Goal: Complete application form: Complete application form

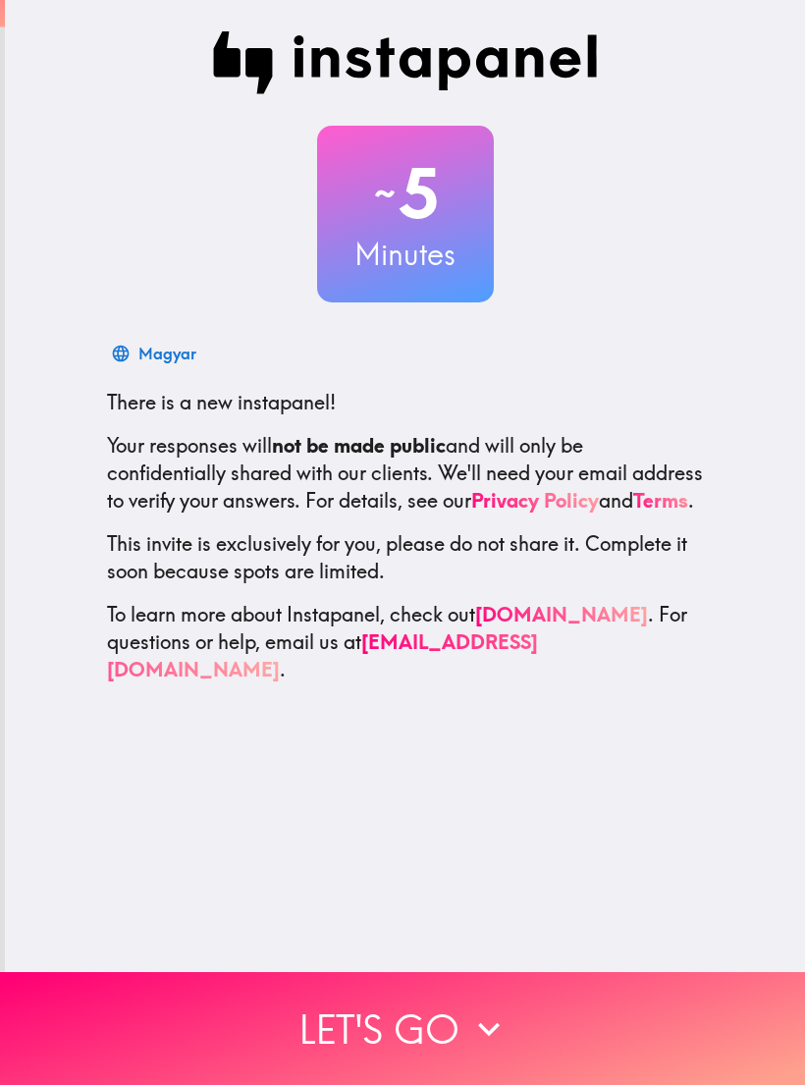
click at [390, 1045] on button "Let's go" at bounding box center [402, 1028] width 805 height 113
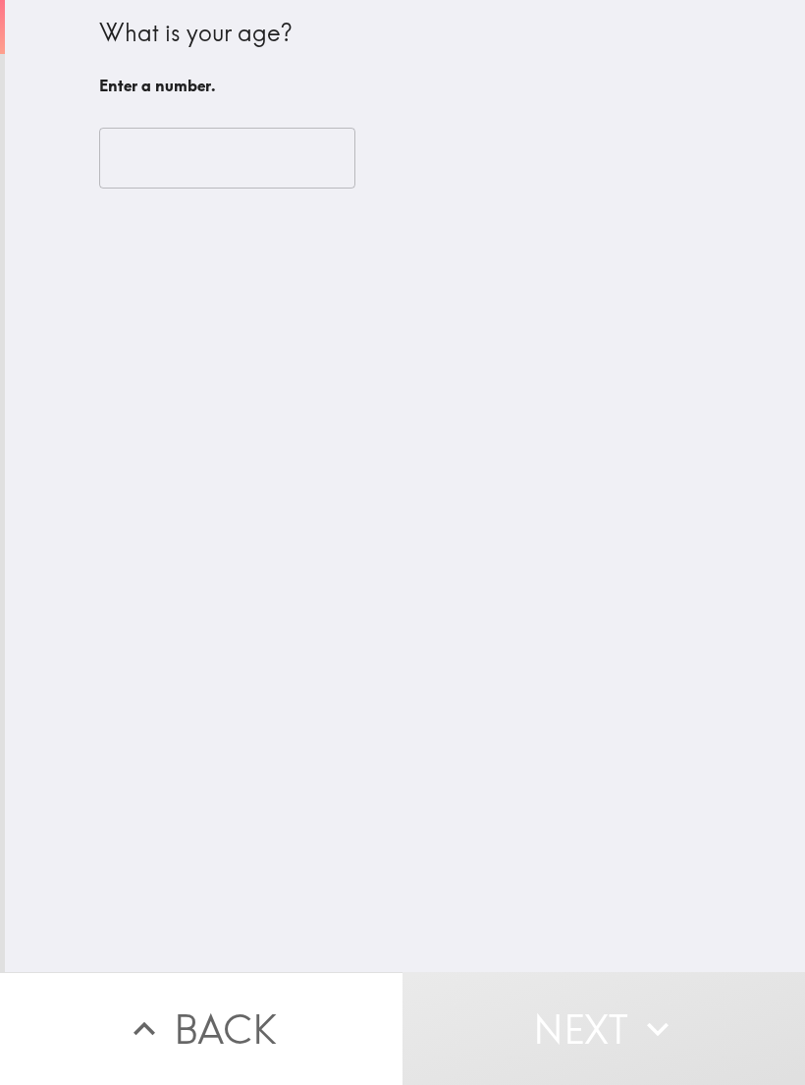
click at [151, 155] on input "number" at bounding box center [227, 158] width 256 height 61
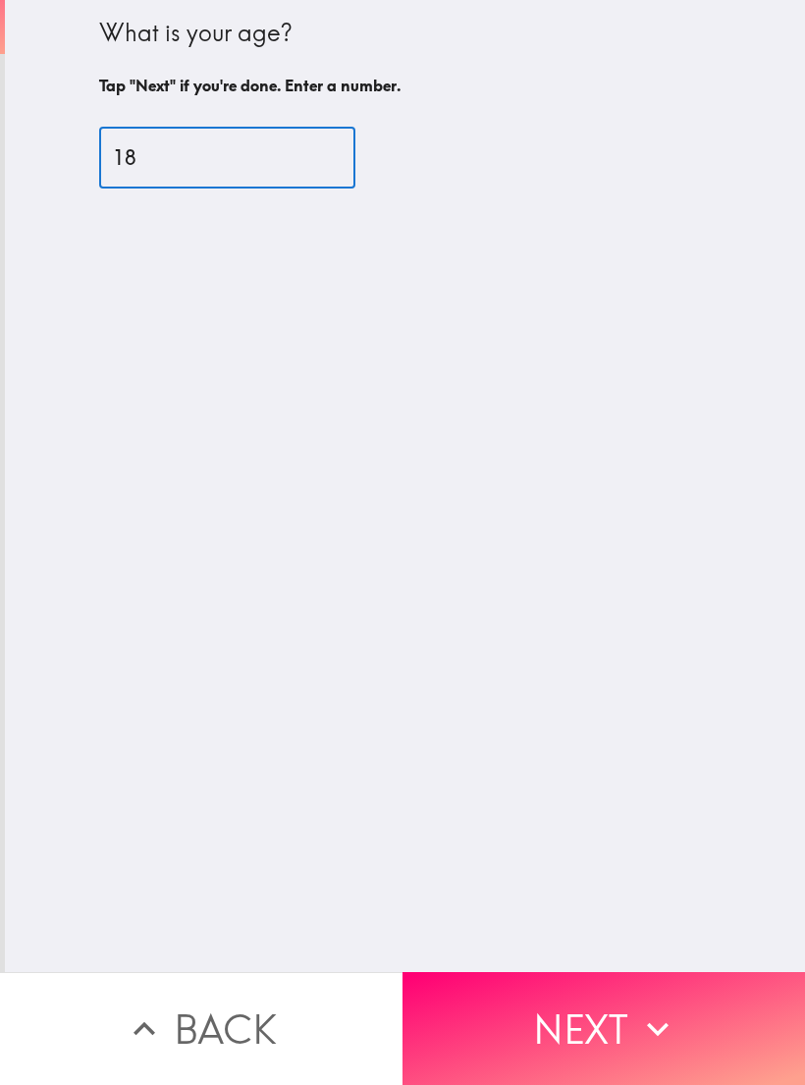
type input "18"
click at [355, 626] on div "What is your age? Tap "Next" if you're done. Enter a number. 18 ​" at bounding box center [405, 486] width 800 height 972
click at [528, 1054] on button "Next" at bounding box center [604, 1028] width 403 height 113
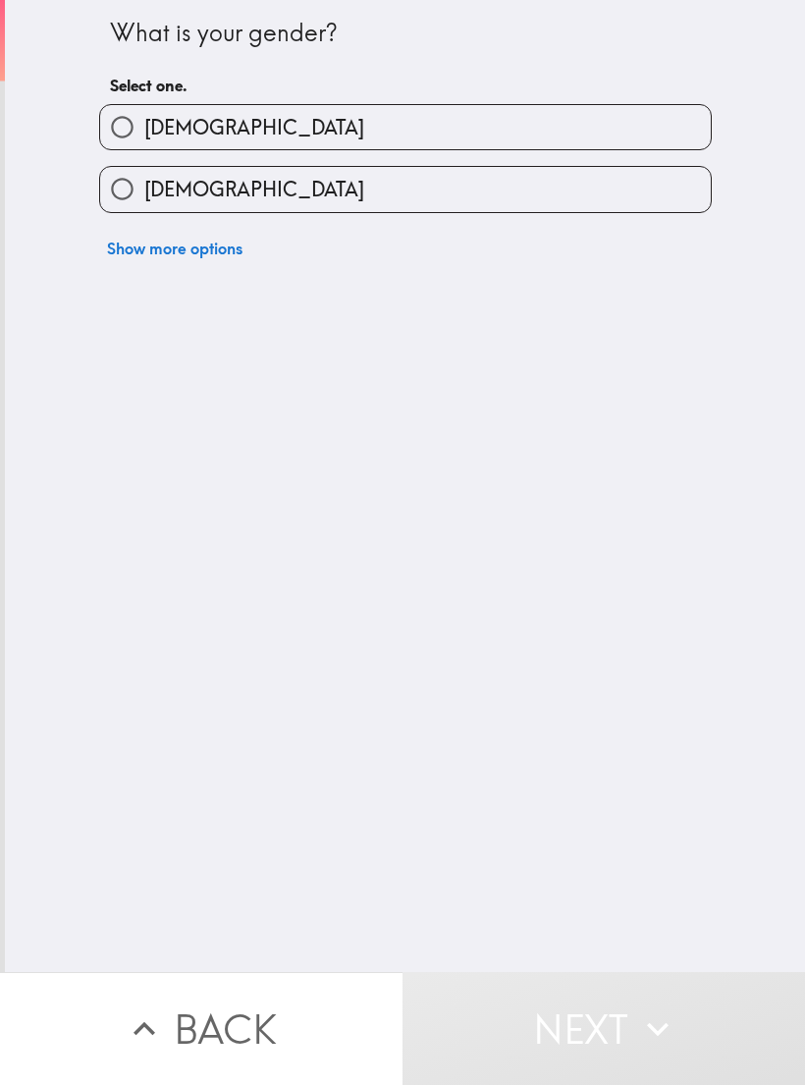
click at [142, 186] on input "[DEMOGRAPHIC_DATA]" at bounding box center [122, 189] width 44 height 44
radio input "true"
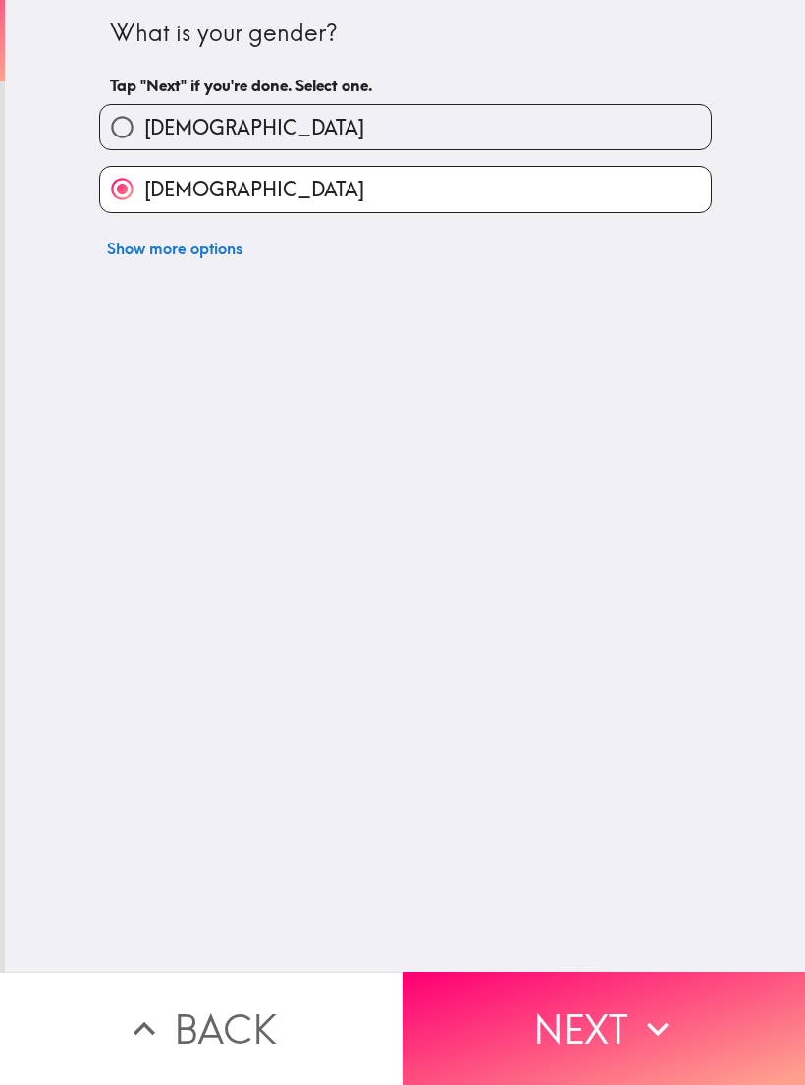
click at [519, 1074] on button "Next" at bounding box center [604, 1028] width 403 height 113
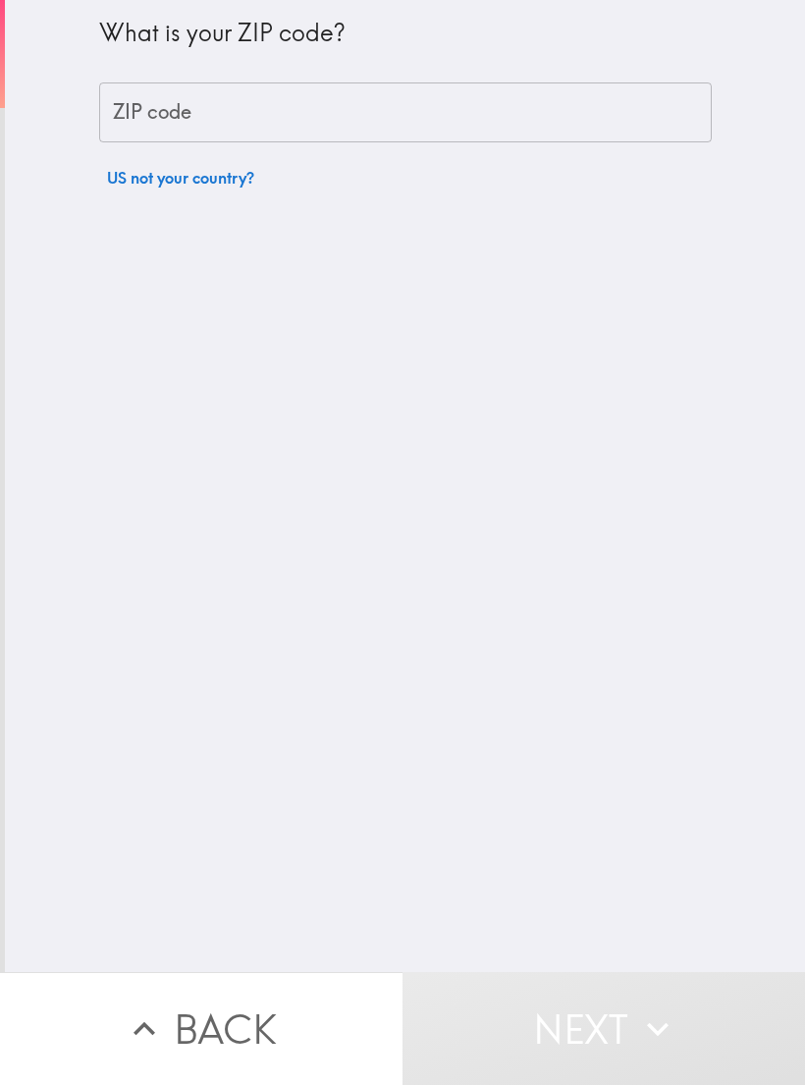
click at [128, 94] on input "ZIP code" at bounding box center [405, 112] width 613 height 61
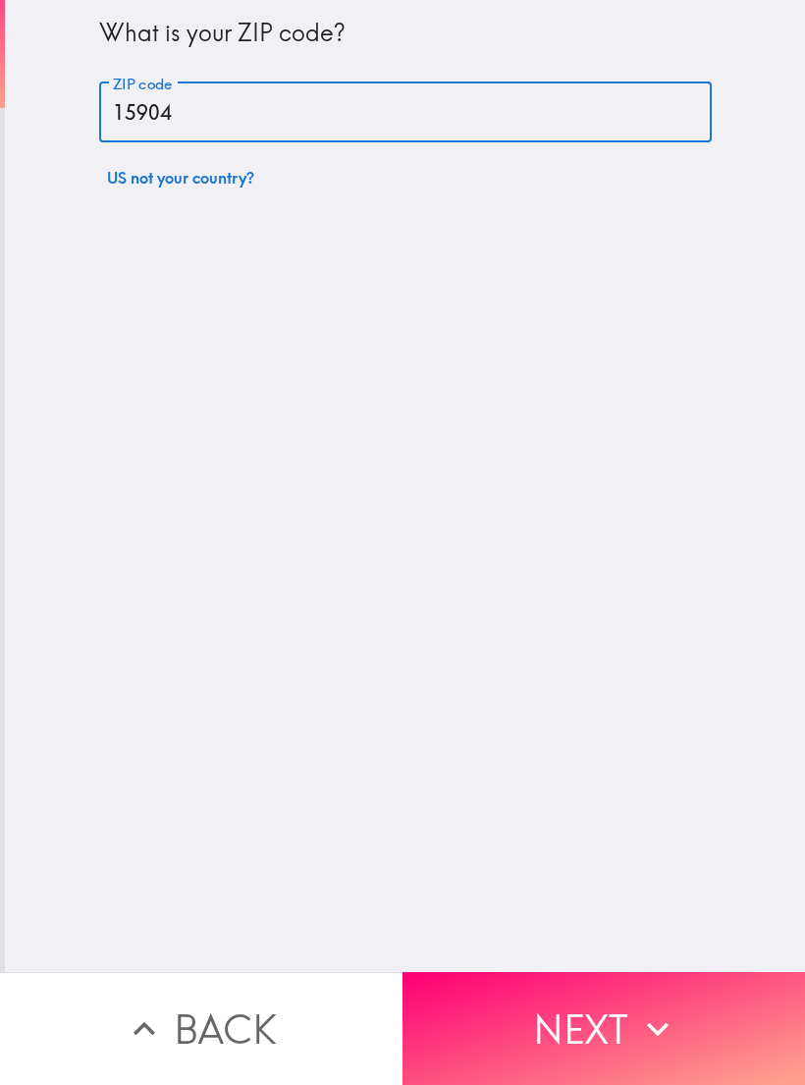
type input "15904"
click at [583, 1023] on button "Next" at bounding box center [604, 1028] width 403 height 113
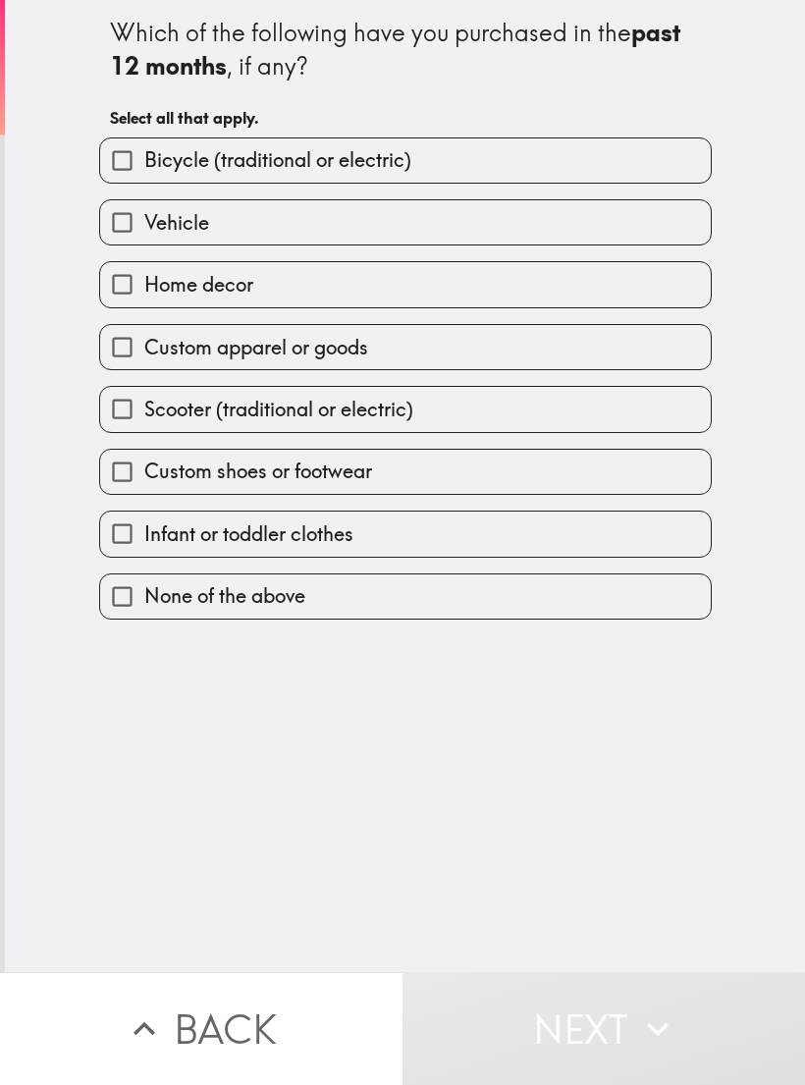
click at [558, 230] on label "Vehicle" at bounding box center [405, 222] width 611 height 44
click at [144, 230] on input "Vehicle" at bounding box center [122, 222] width 44 height 44
checkbox input "true"
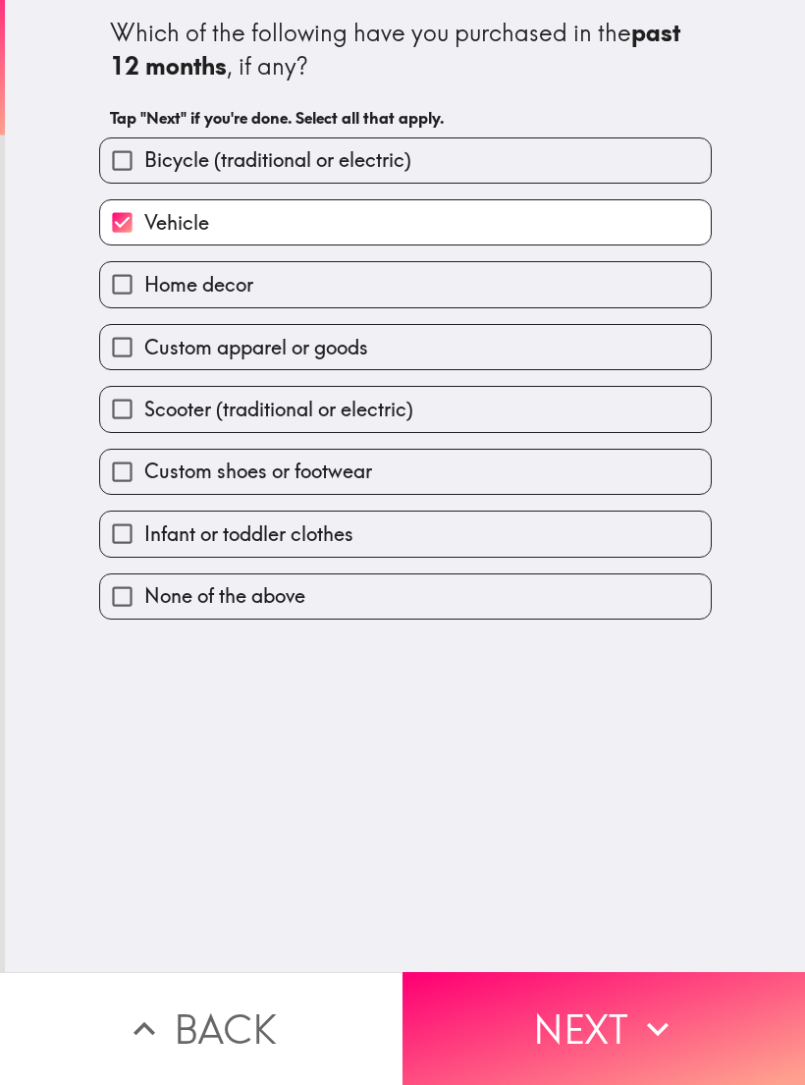
click at [570, 1054] on button "Next" at bounding box center [604, 1028] width 403 height 113
